Goal: Task Accomplishment & Management: Use online tool/utility

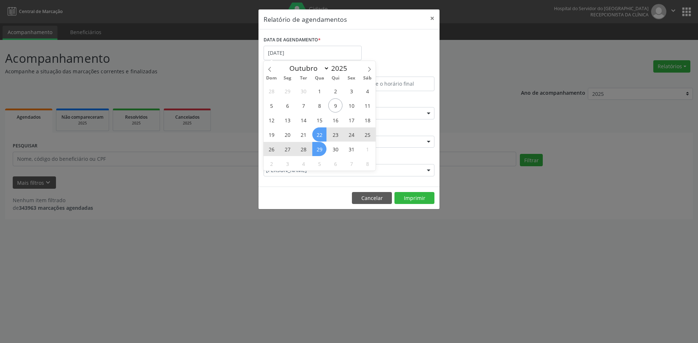
select select "9"
click at [320, 148] on span "29" at bounding box center [319, 149] width 14 height 14
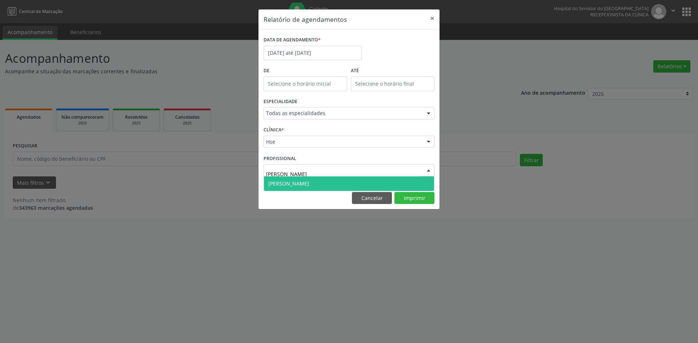
type input "DIMAS"
click at [302, 186] on span "[PERSON_NAME]" at bounding box center [288, 183] width 41 height 7
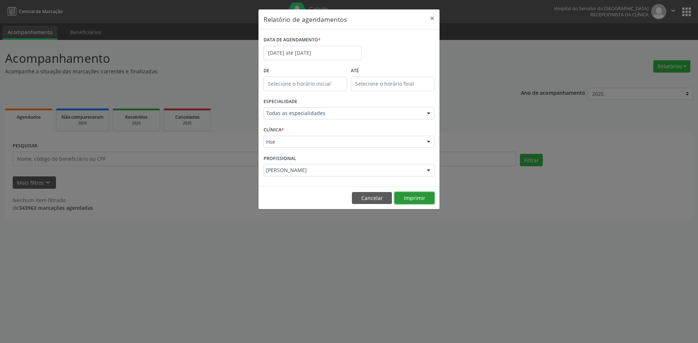
click at [413, 198] on button "Imprimir" at bounding box center [414, 198] width 40 height 12
click at [292, 53] on input "[DATE] até [DATE]" at bounding box center [313, 53] width 98 height 15
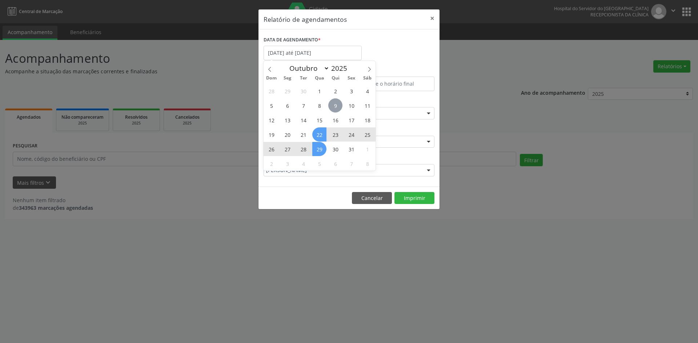
click at [336, 106] on span "9" at bounding box center [335, 105] width 14 height 14
type input "09/10/2025"
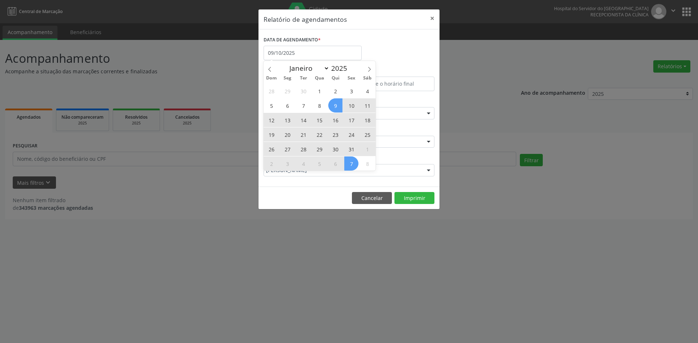
click at [351, 162] on span "7" at bounding box center [351, 164] width 14 height 14
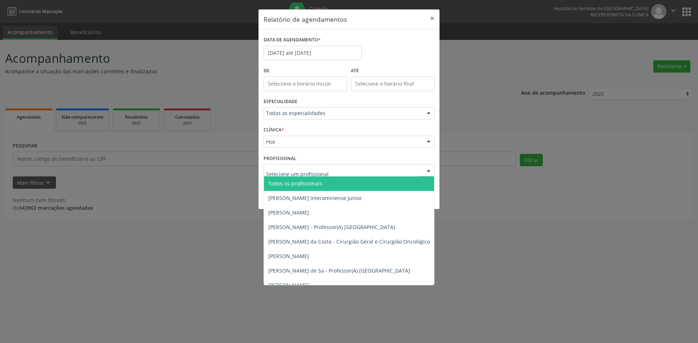
click at [323, 108] on div "Todas as especialidades" at bounding box center [349, 113] width 171 height 12
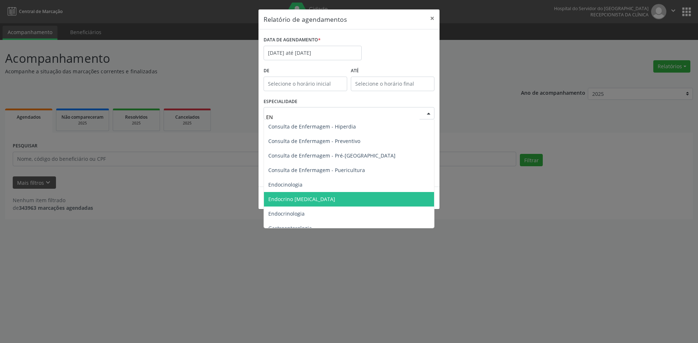
type input "END"
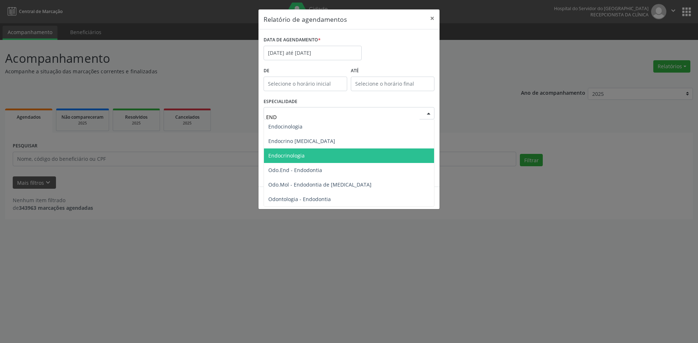
click at [285, 152] on span "Endocrinologia" at bounding box center [286, 155] width 36 height 7
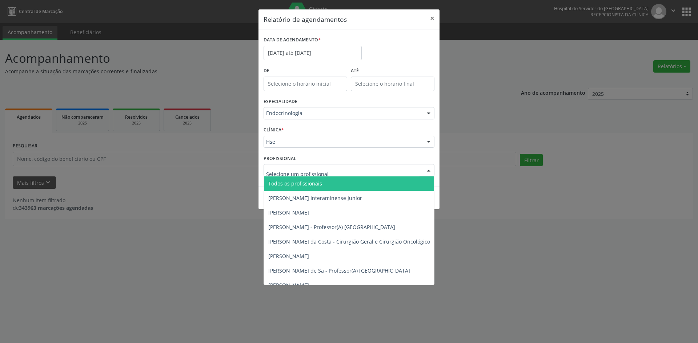
click at [293, 184] on span "Todos os profissionais" at bounding box center [295, 183] width 54 height 7
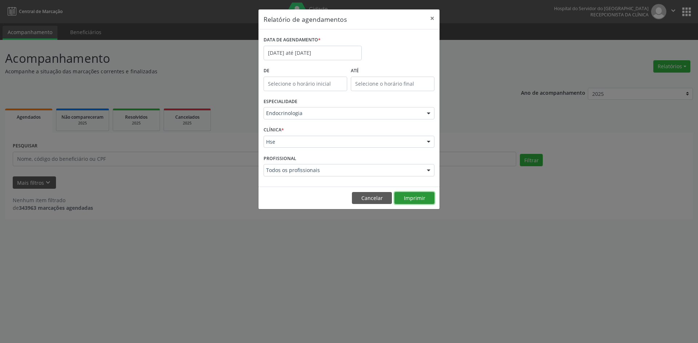
click at [418, 196] on button "Imprimir" at bounding box center [414, 198] width 40 height 12
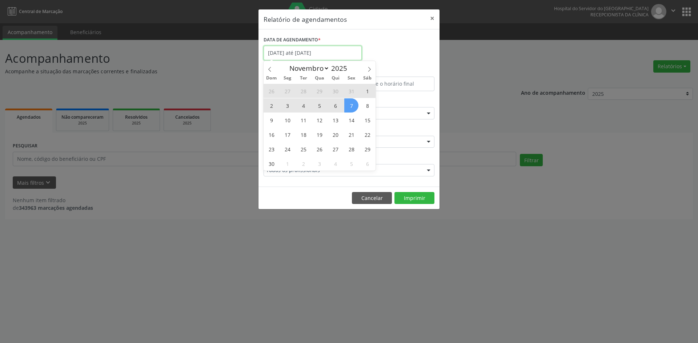
click at [289, 55] on input "[DATE] até [DATE]" at bounding box center [313, 53] width 98 height 15
click at [269, 66] on span at bounding box center [270, 67] width 12 height 12
select select "9"
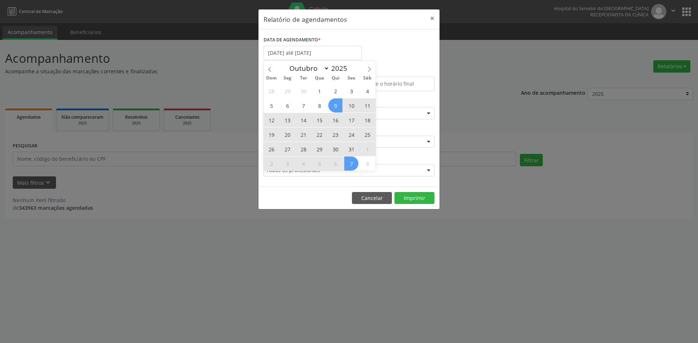
click at [400, 53] on div "DATA DE AGENDAMENTO * [DATE] até [DATE]" at bounding box center [349, 50] width 174 height 31
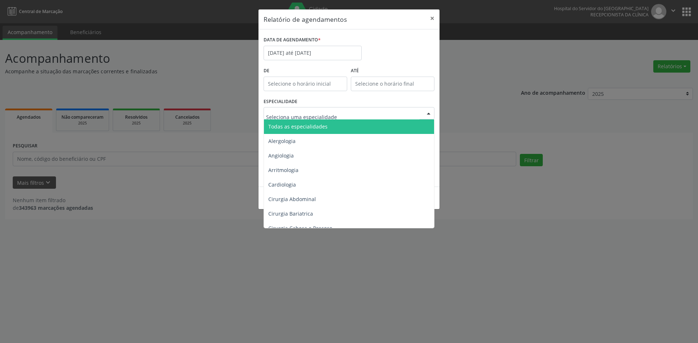
click at [297, 128] on span "Todas as especialidades" at bounding box center [297, 126] width 59 height 7
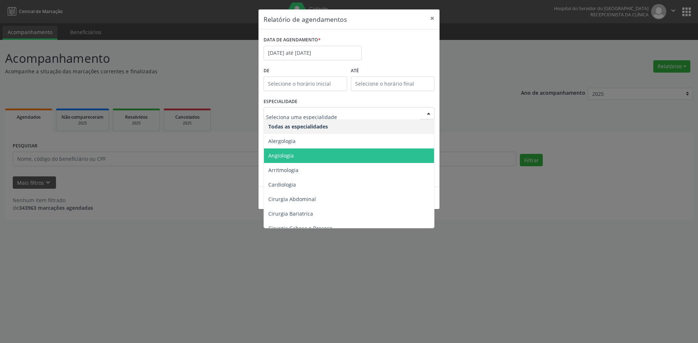
click at [291, 154] on span "Angiologia" at bounding box center [280, 155] width 25 height 7
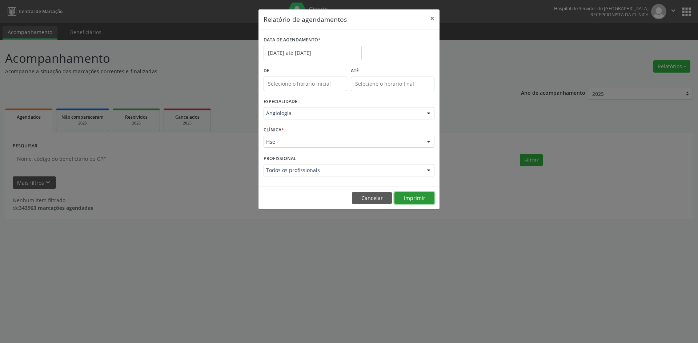
click at [415, 196] on button "Imprimir" at bounding box center [414, 198] width 40 height 12
